Goal: Understand process/instructions: Learn how to perform a task or action

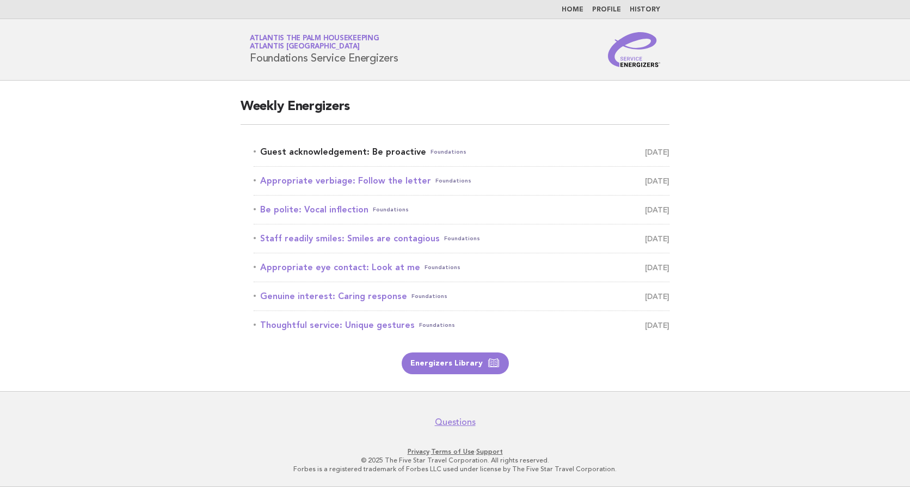
click at [369, 156] on link "Guest acknowledgement: Be proactive Foundations August 22" at bounding box center [462, 151] width 416 height 15
click at [369, 155] on link "Guest acknowledgement: Be proactive Foundations August 22" at bounding box center [462, 151] width 416 height 15
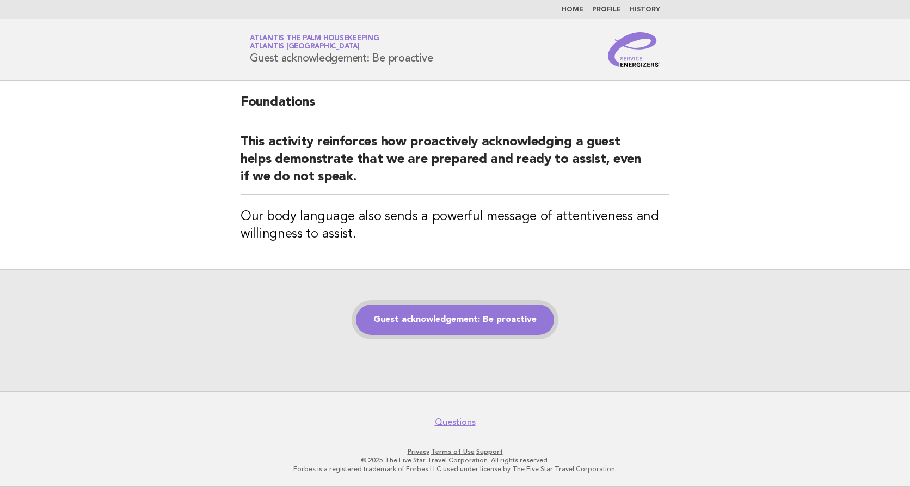
click at [460, 319] on link "Guest acknowledgement: Be proactive" at bounding box center [455, 319] width 198 height 30
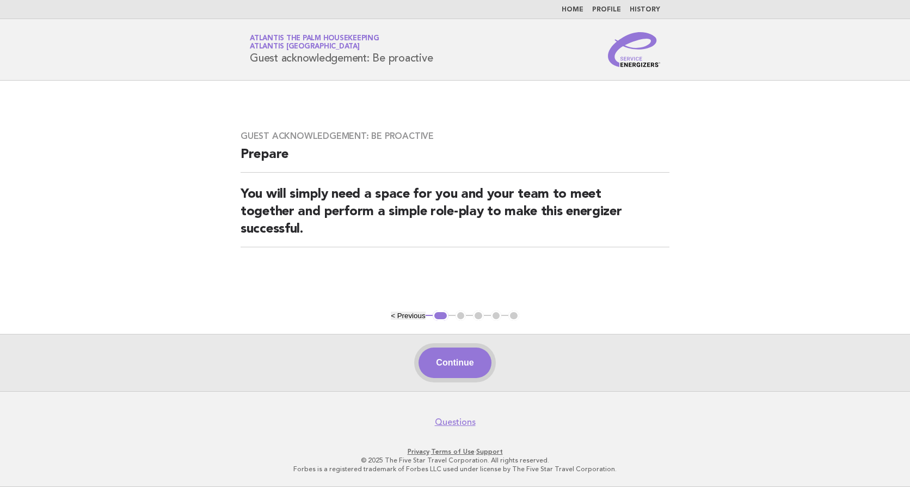
click at [464, 365] on button "Continue" at bounding box center [455, 362] width 72 height 30
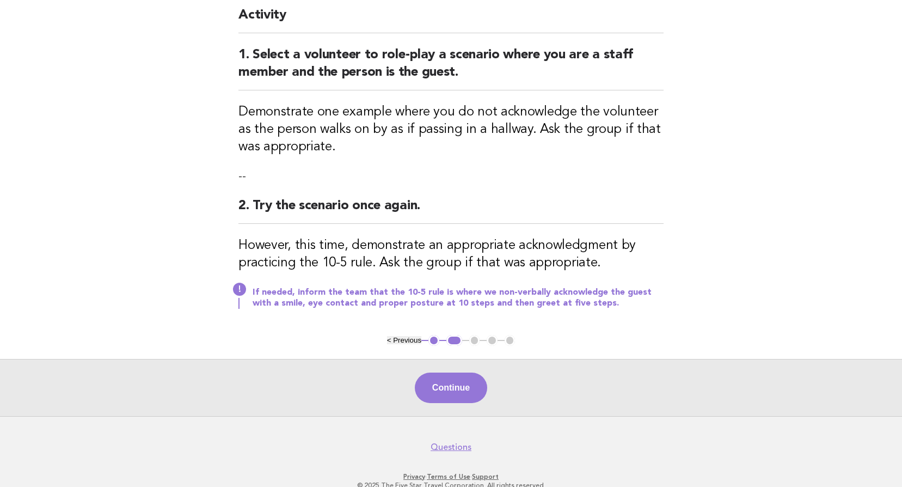
scroll to position [127, 0]
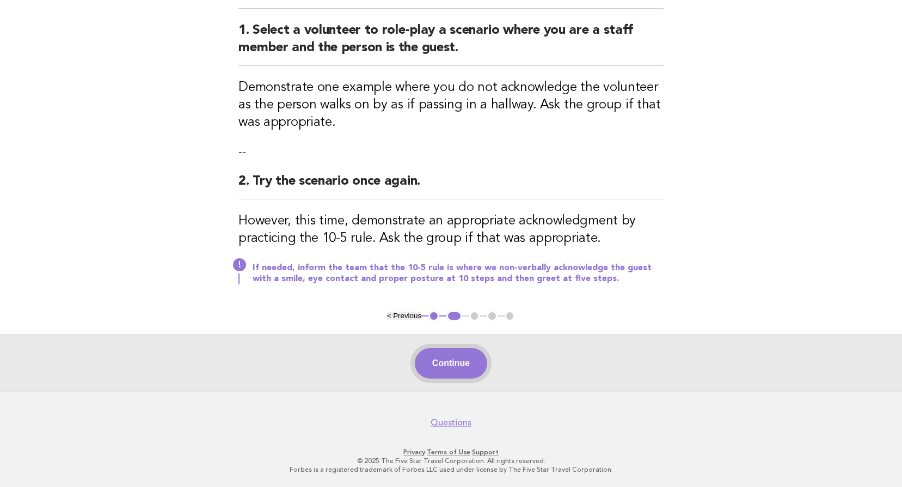
click at [446, 371] on button "Continue" at bounding box center [451, 363] width 72 height 30
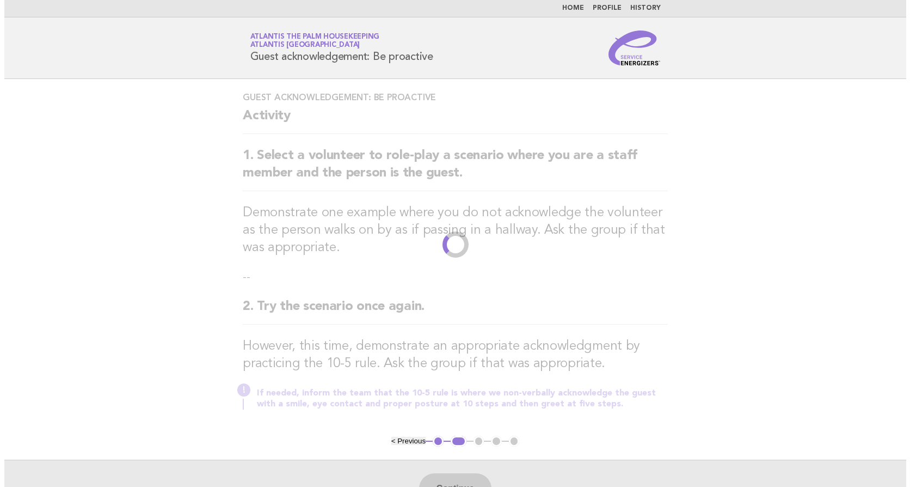
scroll to position [0, 0]
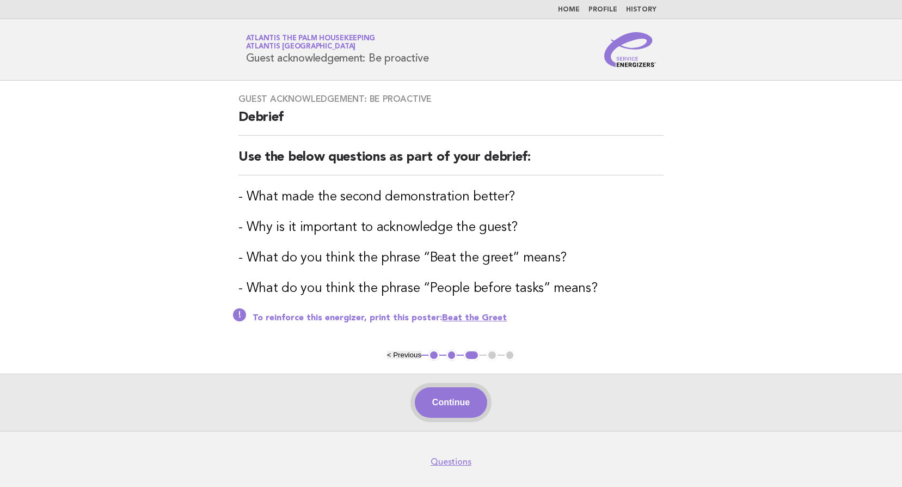
click at [457, 403] on button "Continue" at bounding box center [451, 402] width 72 height 30
